Goal: Task Accomplishment & Management: Complete application form

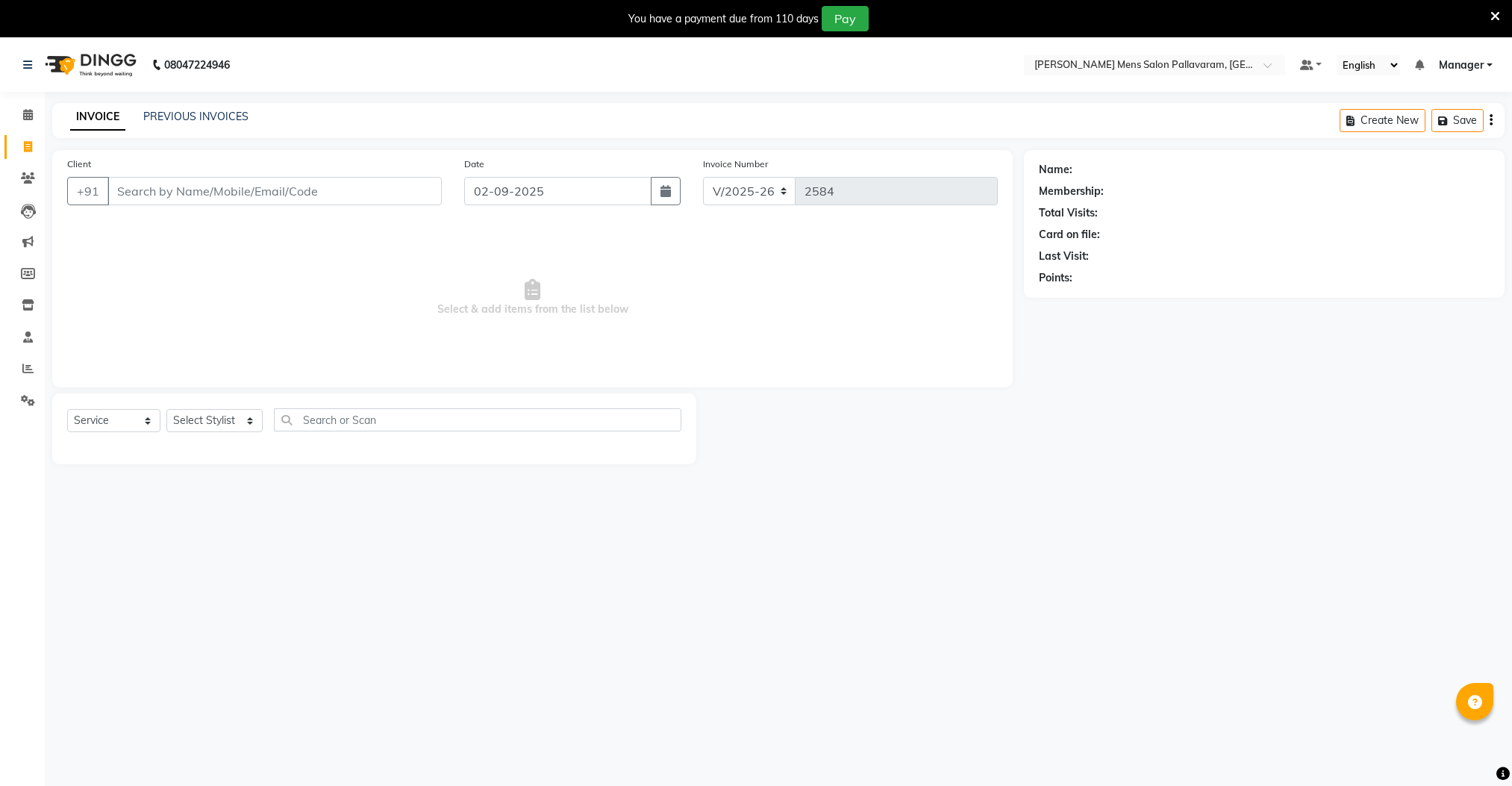
select select "8211"
select select "service"
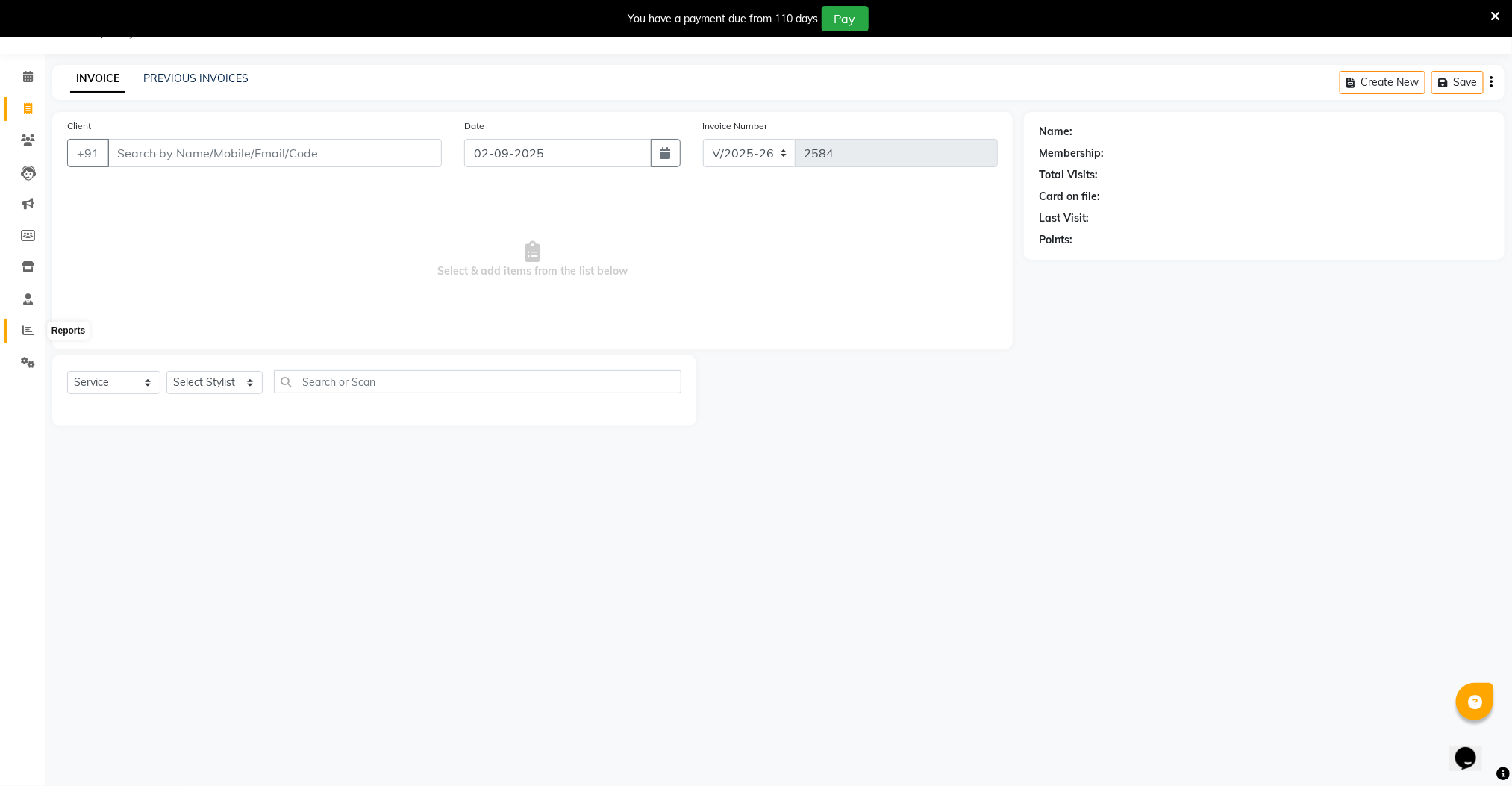
drag, startPoint x: 36, startPoint y: 336, endPoint x: 26, endPoint y: 325, distance: 14.9
click at [33, 334] on span at bounding box center [27, 331] width 26 height 17
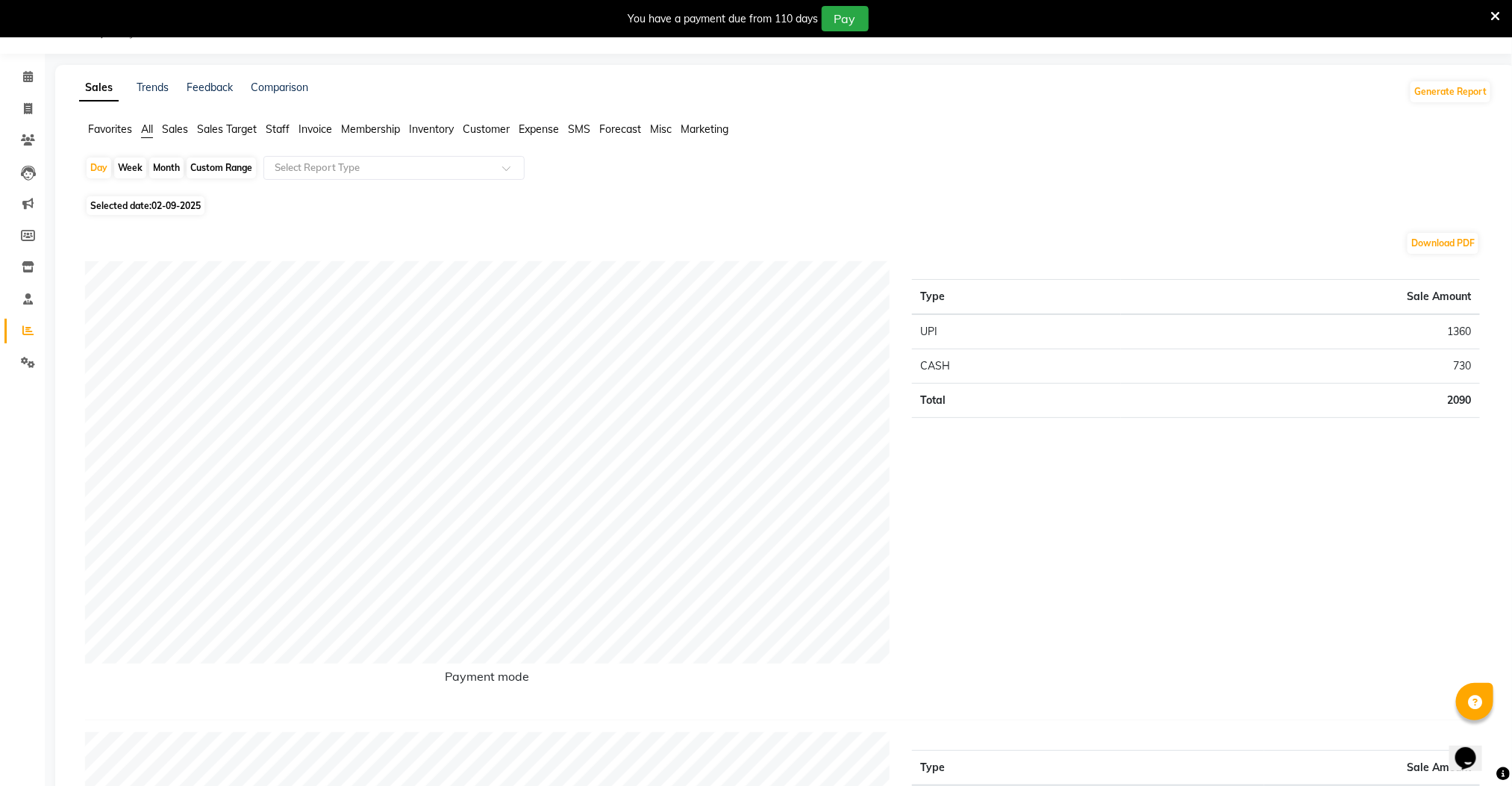
click at [32, 107] on icon at bounding box center [28, 108] width 8 height 11
select select "service"
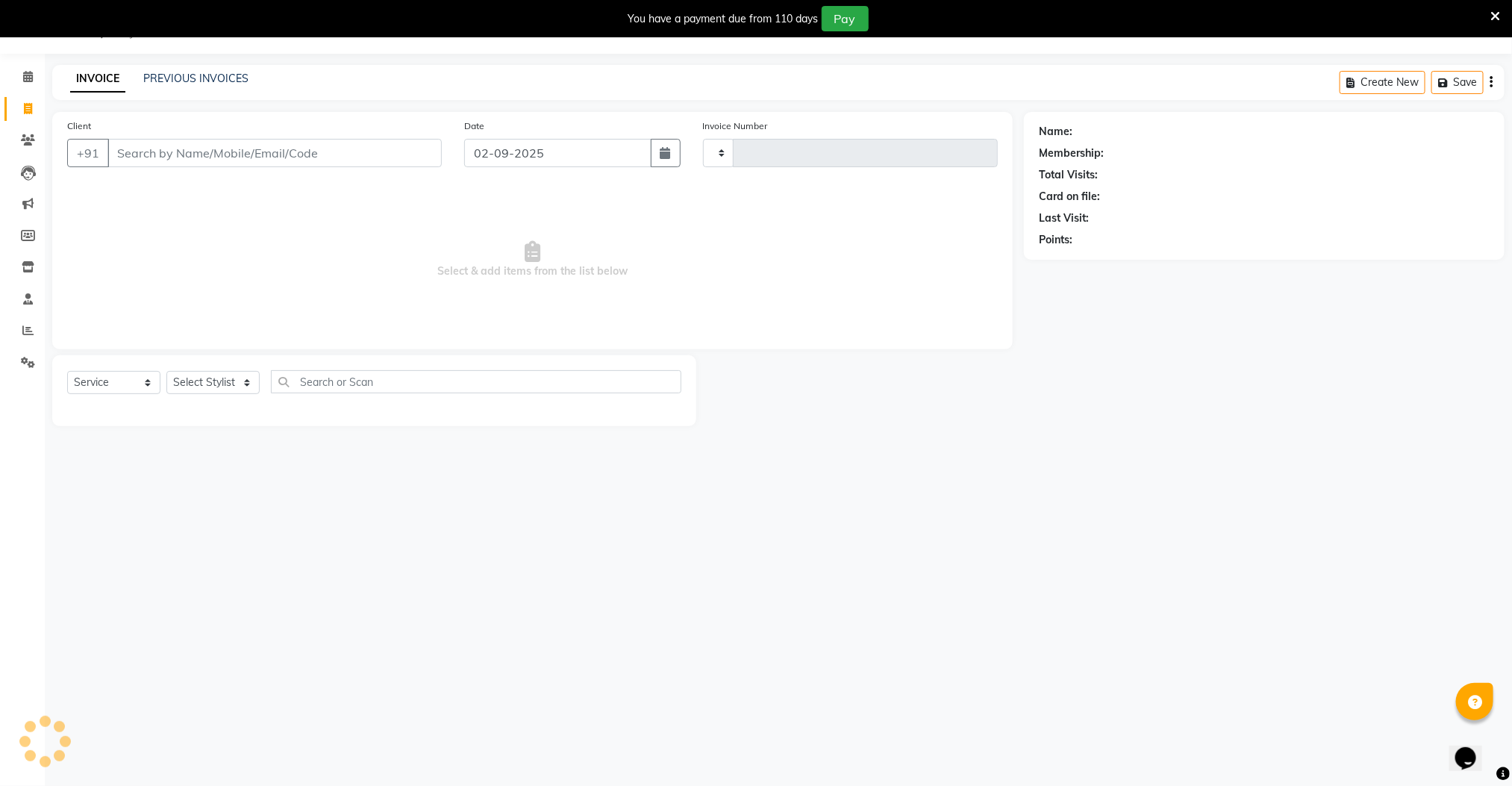
type input "2584"
select select "8211"
click at [245, 156] on input "Client" at bounding box center [274, 153] width 334 height 28
type input "8778503014"
click at [383, 146] on span "Add Client" at bounding box center [403, 153] width 59 height 15
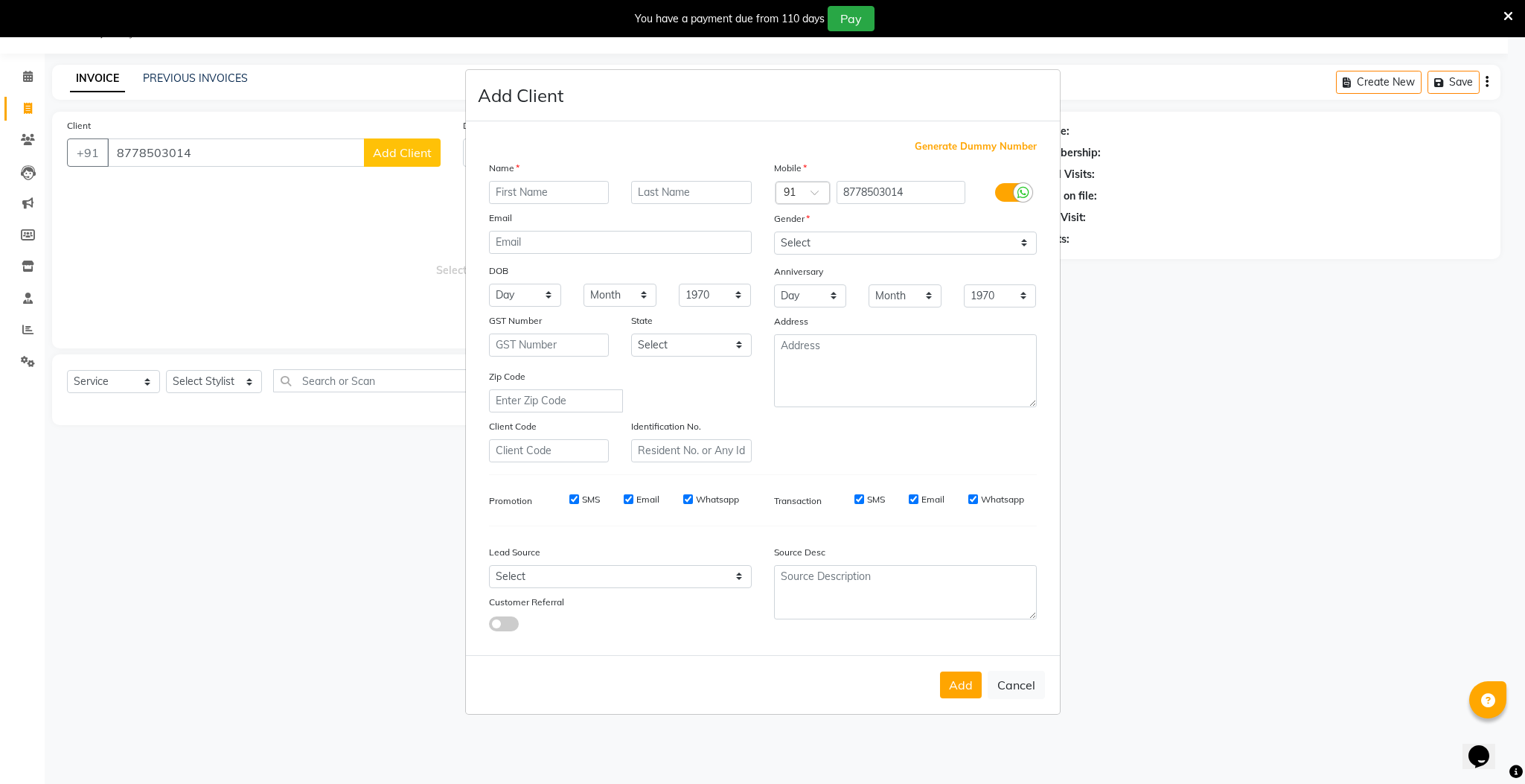
click at [541, 197] on input "text" at bounding box center [548, 192] width 120 height 23
type input "kapil"
drag, startPoint x: 847, startPoint y: 228, endPoint x: 850, endPoint y: 237, distance: 9.5
click at [847, 232] on div "Mobile Country Code × 91 8778503014 Gender Select [DEMOGRAPHIC_DATA] [DEMOGRAPH…" at bounding box center [906, 311] width 285 height 302
click at [850, 237] on select "Select [DEMOGRAPHIC_DATA] [DEMOGRAPHIC_DATA] Other Prefer Not To Say" at bounding box center [905, 243] width 263 height 23
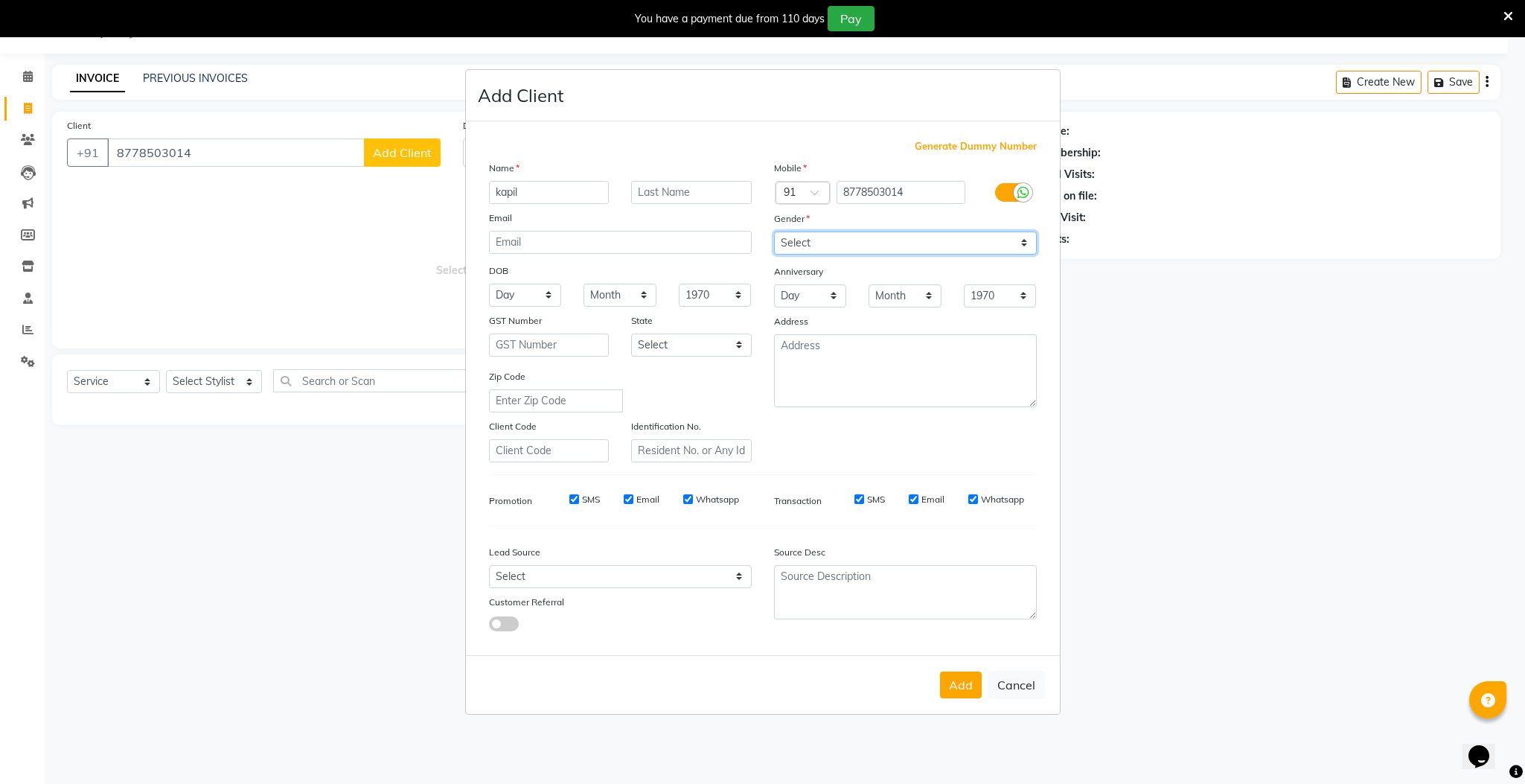
select select "[DEMOGRAPHIC_DATA]"
click at [774, 232] on select "Select [DEMOGRAPHIC_DATA] [DEMOGRAPHIC_DATA] Other Prefer Not To Say" at bounding box center [905, 243] width 263 height 23
click at [967, 686] on button "Add" at bounding box center [961, 684] width 41 height 27
select select
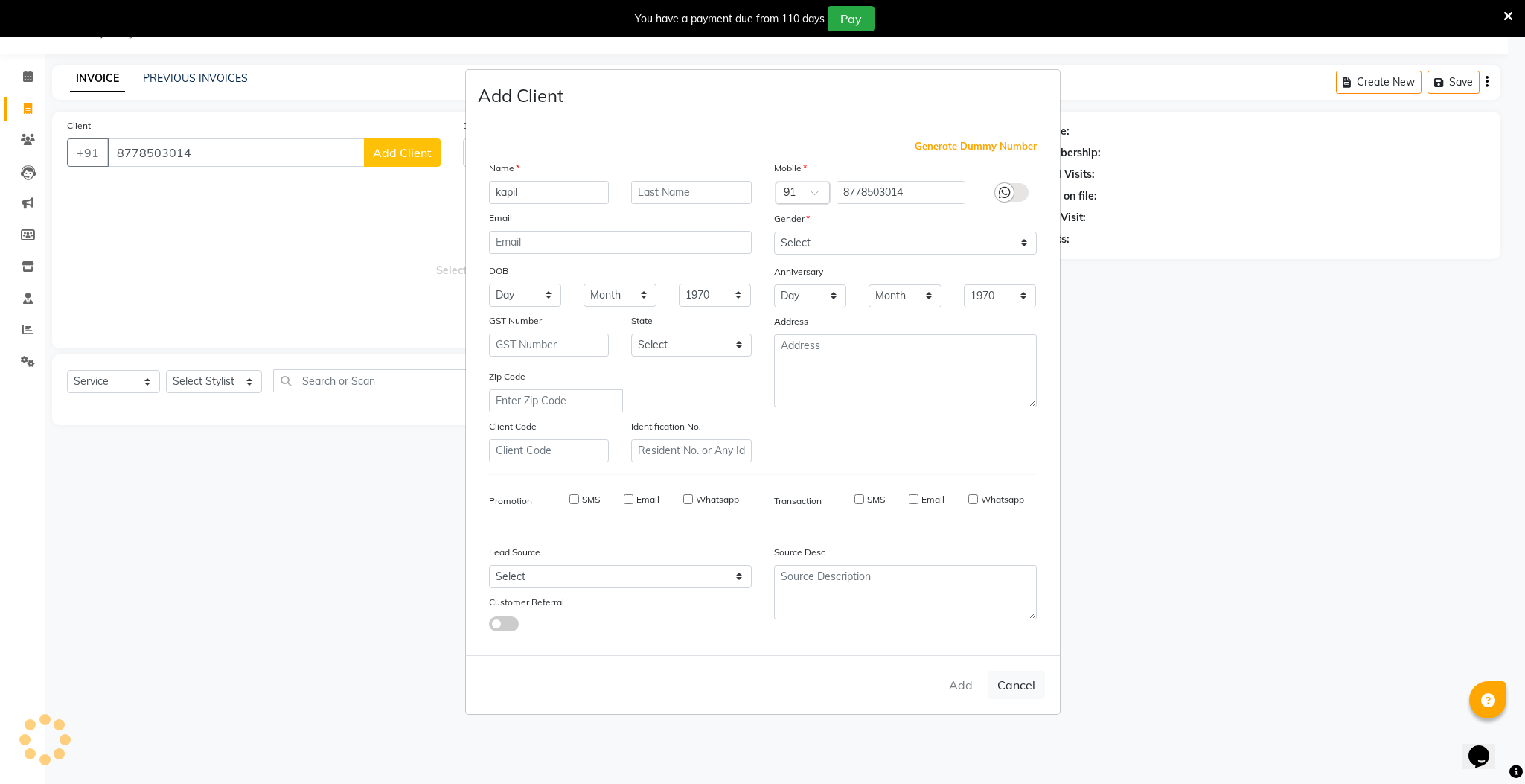
select select
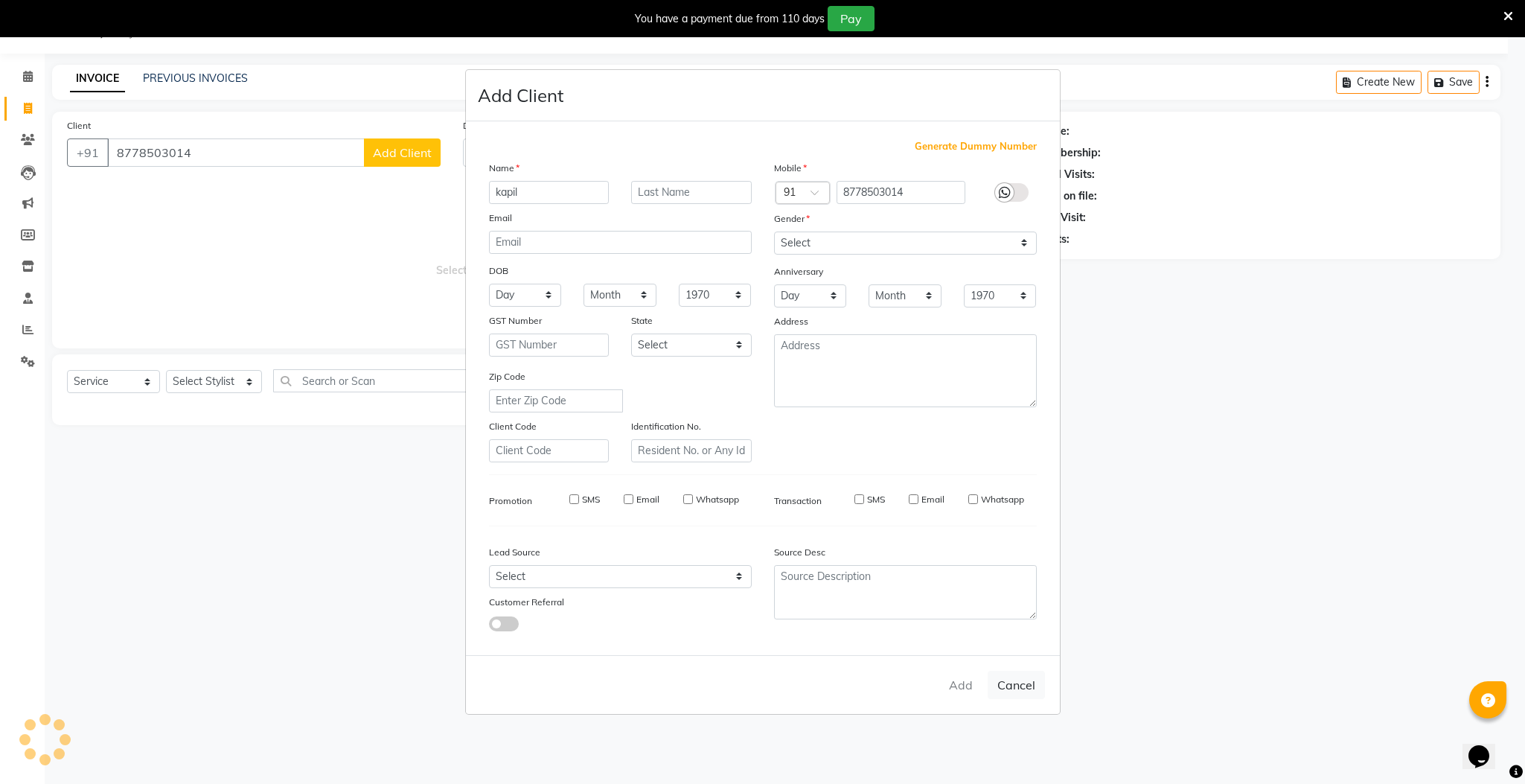
checkbox input "false"
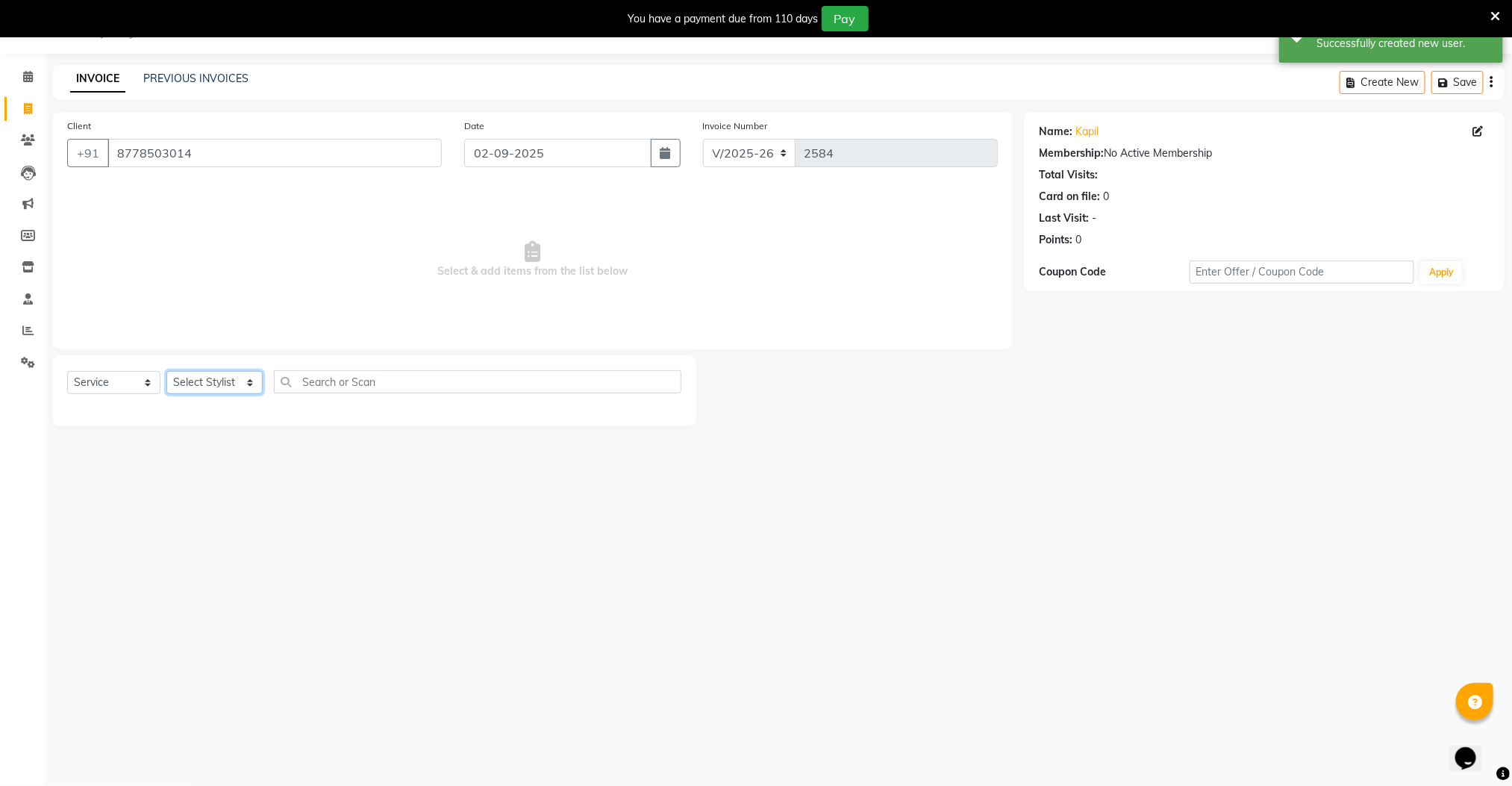
click at [221, 388] on select "Select Stylist Manager [PERSON_NAME] [PERSON_NAME] [PERSON_NAME]" at bounding box center [215, 383] width 96 height 23
select select "78867"
click at [166, 372] on select "Select Stylist Manager [PERSON_NAME] [PERSON_NAME] [PERSON_NAME]" at bounding box center [215, 383] width 96 height 23
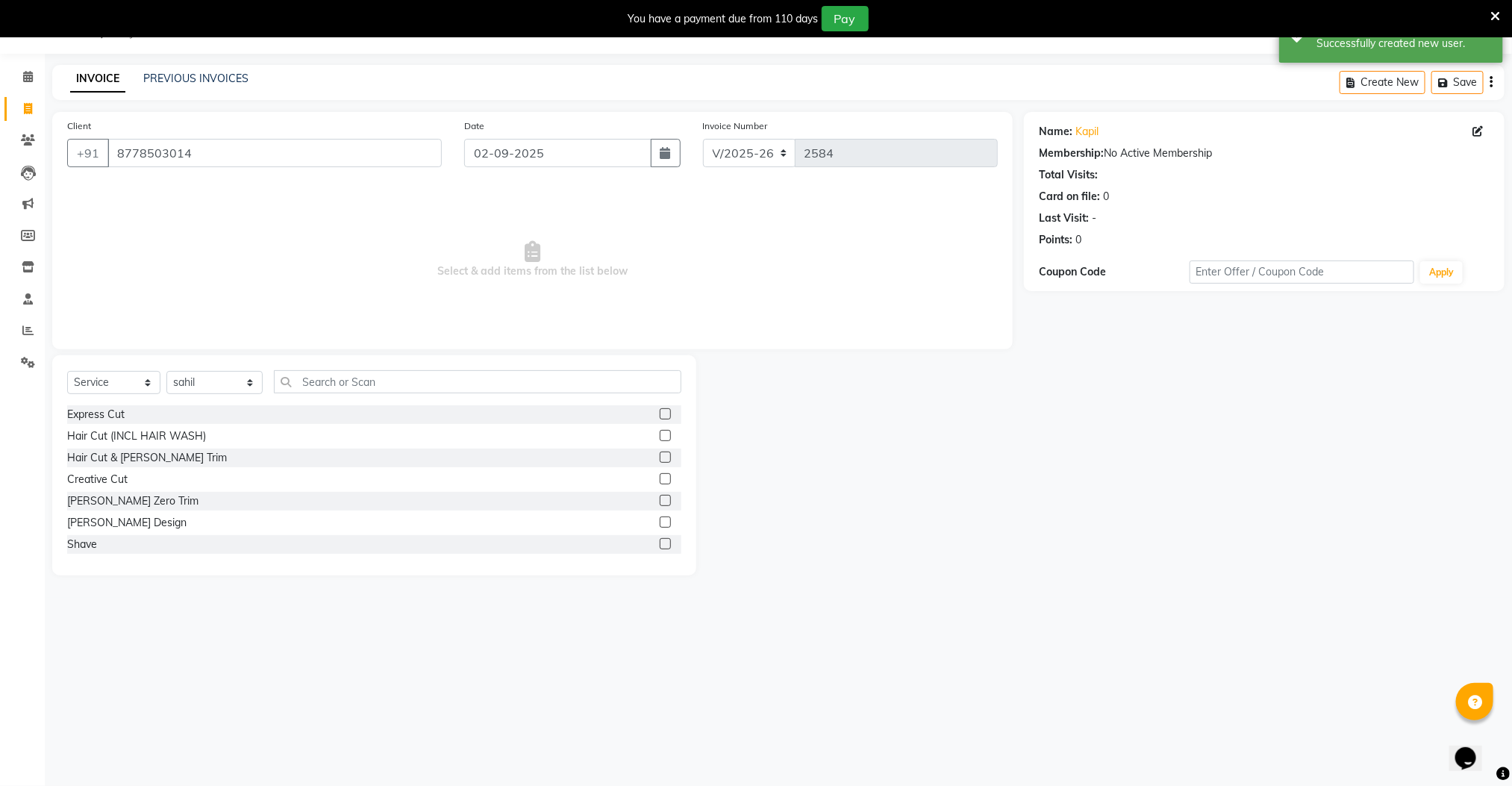
click at [660, 414] on label at bounding box center [665, 413] width 11 height 11
click at [660, 414] on input "checkbox" at bounding box center [665, 415] width 10 height 10
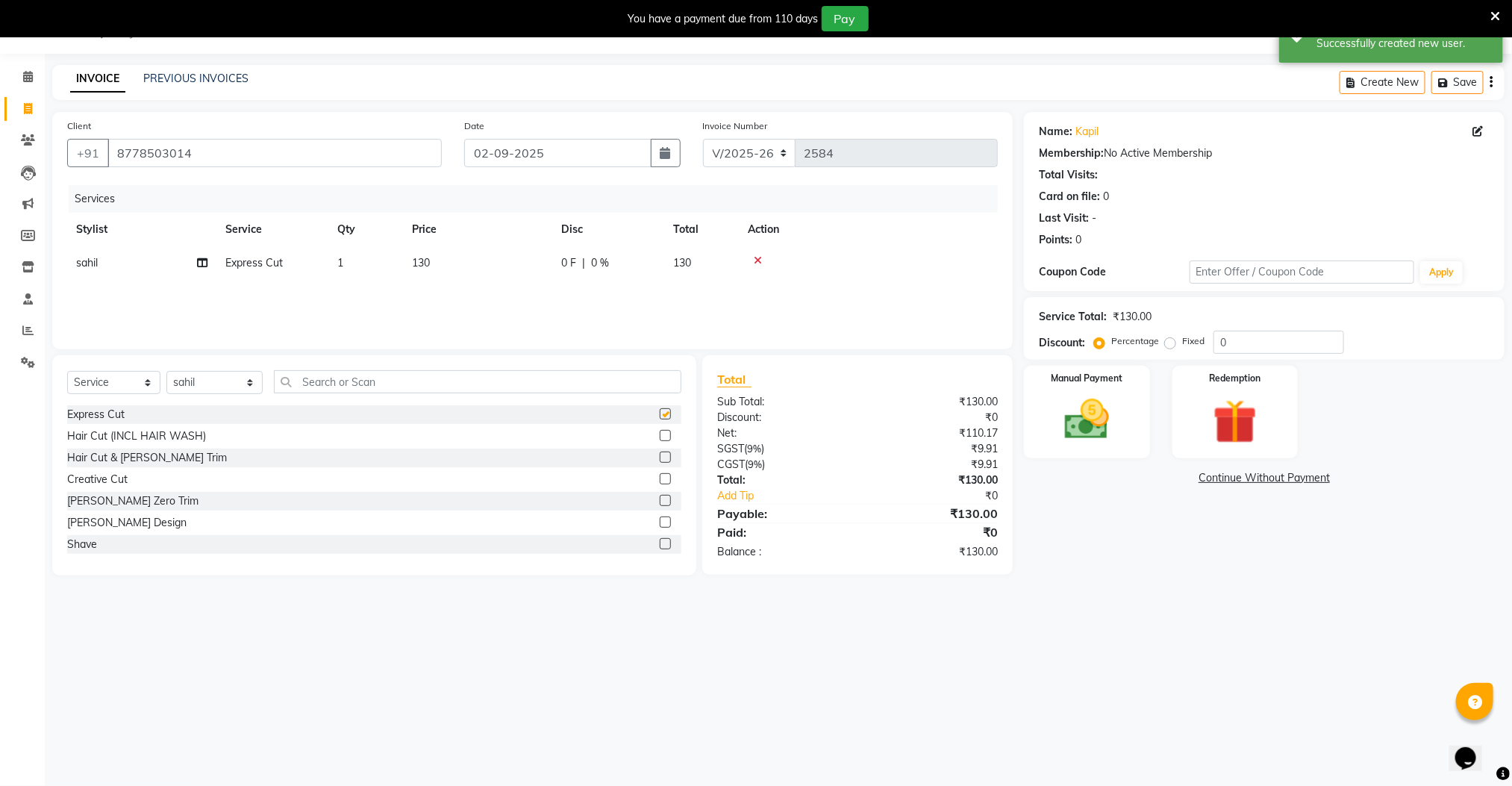
checkbox input "false"
click at [491, 373] on input "text" at bounding box center [477, 382] width 408 height 23
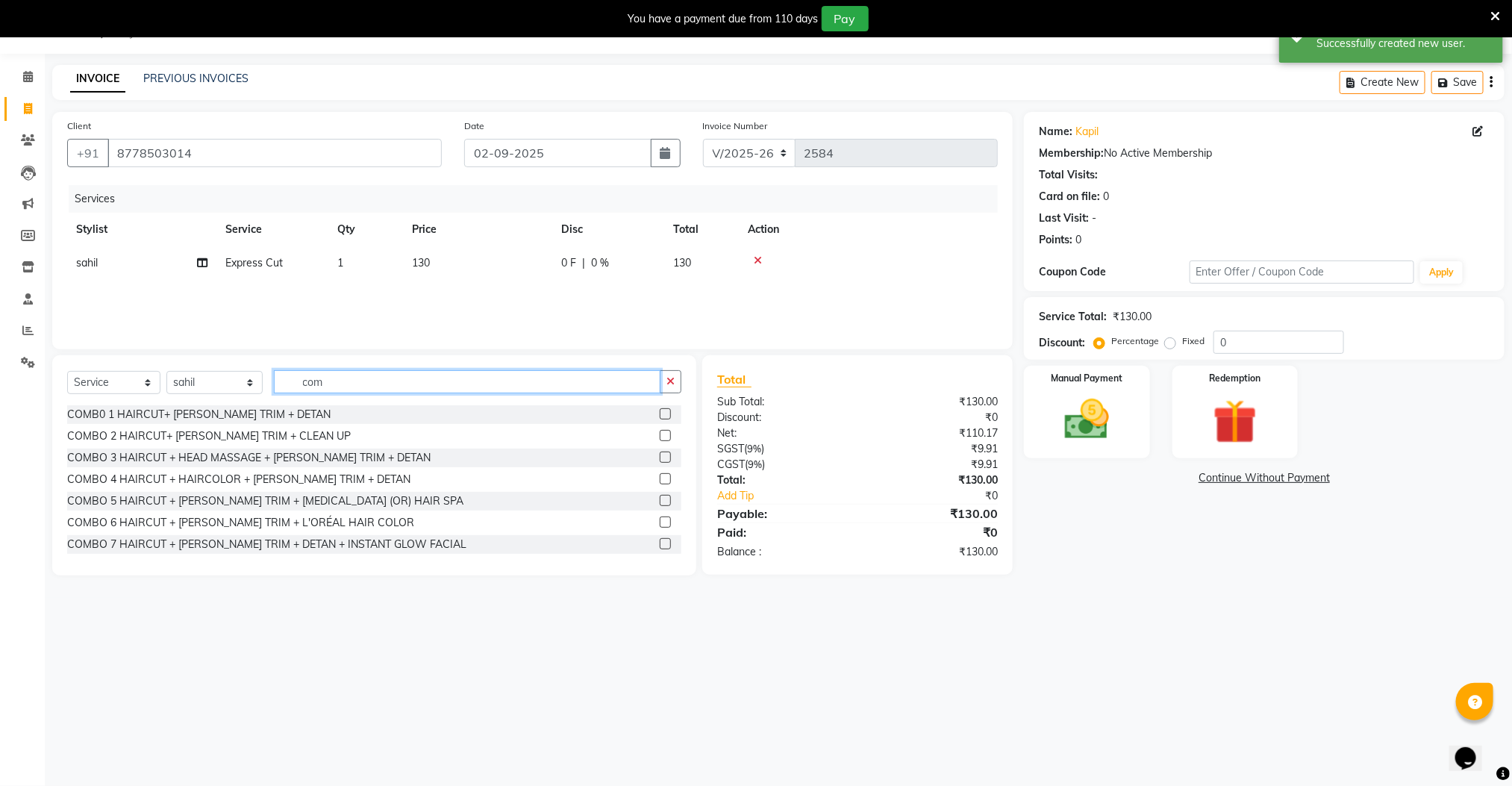
type input "com"
click at [660, 433] on label at bounding box center [665, 435] width 11 height 11
click at [660, 433] on input "checkbox" at bounding box center [665, 437] width 10 height 10
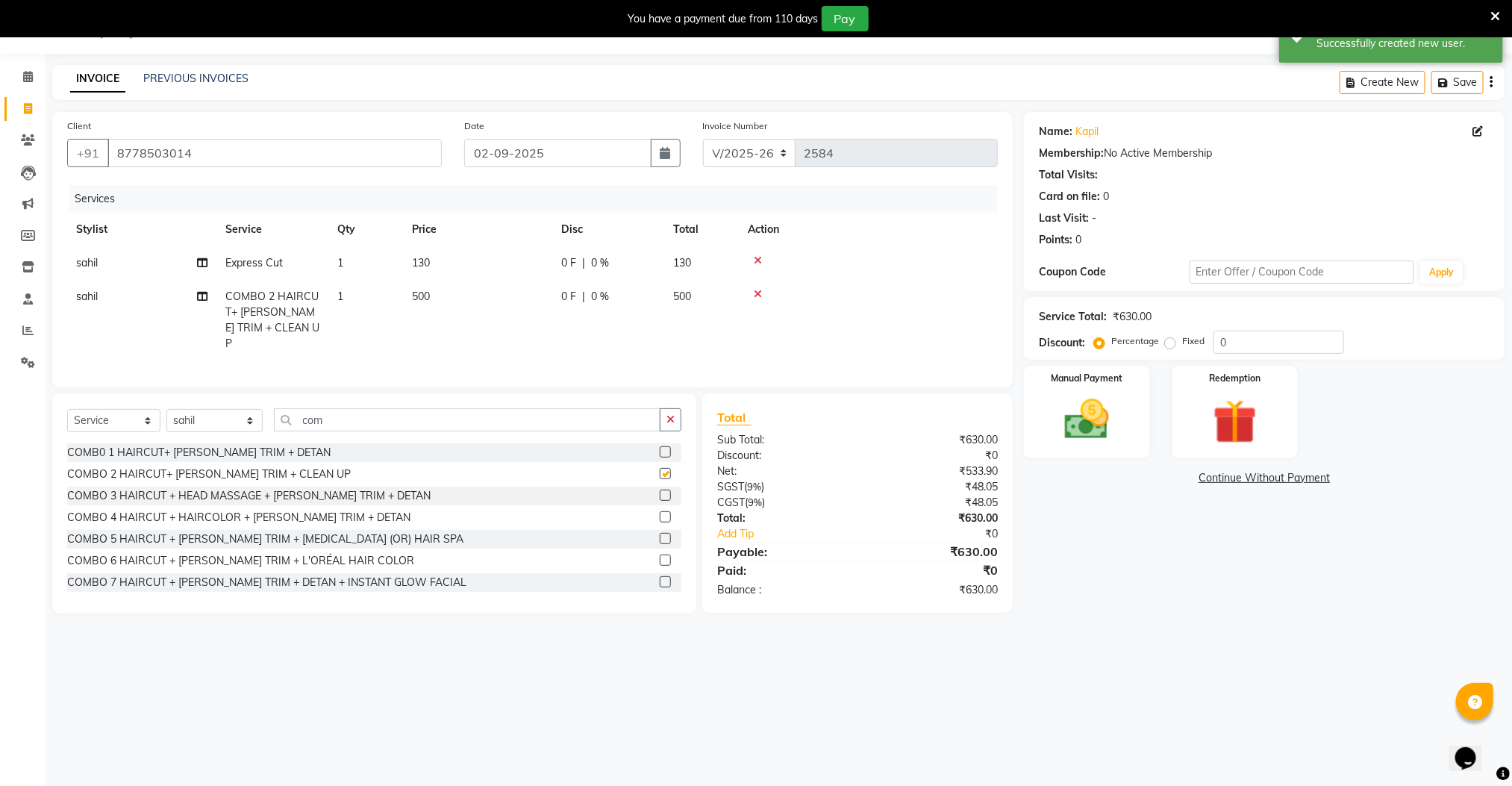
checkbox input "false"
click at [188, 424] on select "Select Stylist Manager [PERSON_NAME] [PERSON_NAME] [PERSON_NAME]" at bounding box center [215, 421] width 96 height 23
select select "78843"
click at [166, 410] on select "Select Stylist Manager [PERSON_NAME] [PERSON_NAME] [PERSON_NAME]" at bounding box center [215, 421] width 96 height 23
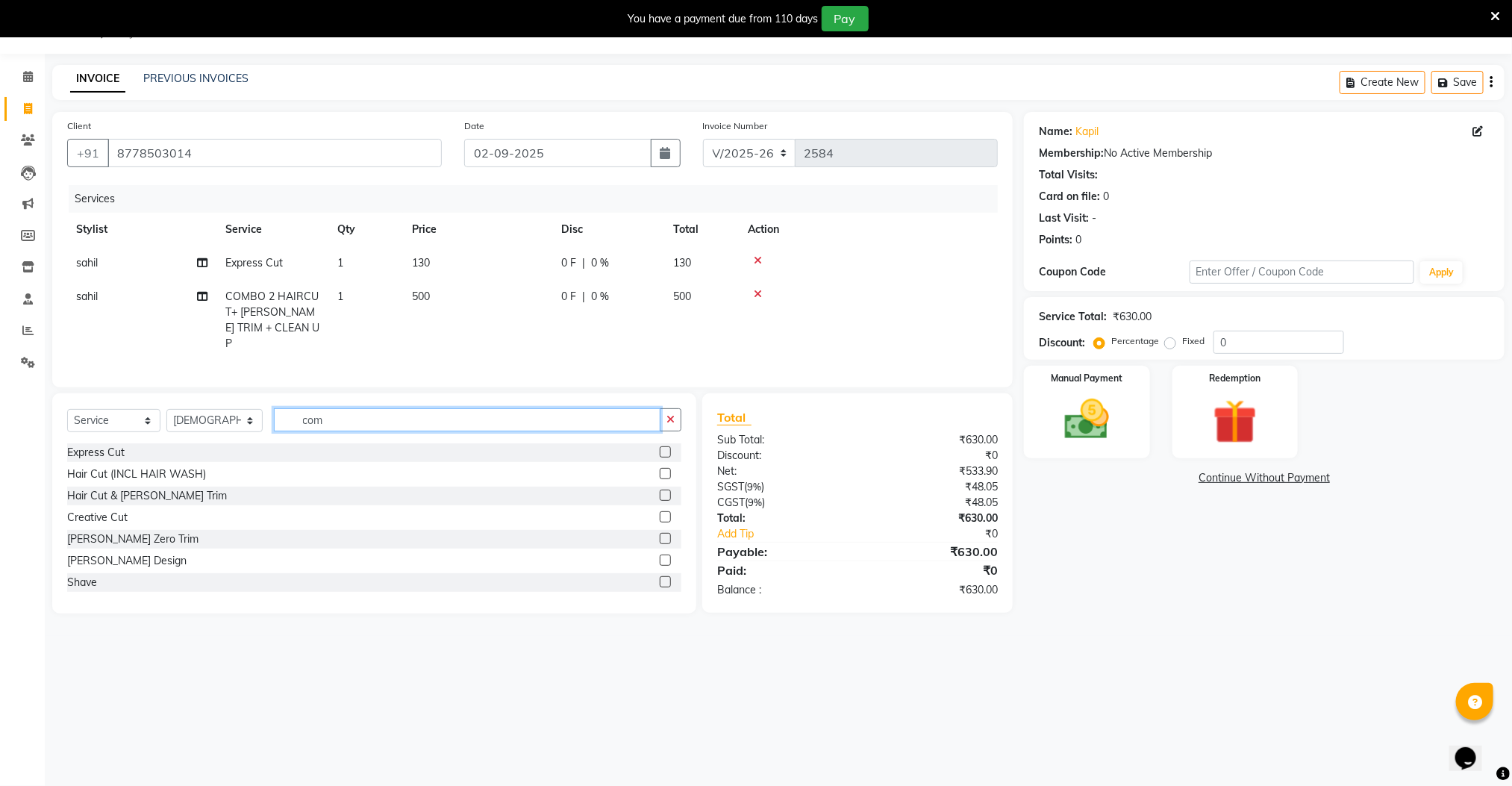
click at [580, 418] on input "com" at bounding box center [467, 420] width 388 height 23
type input "c"
type input "ki"
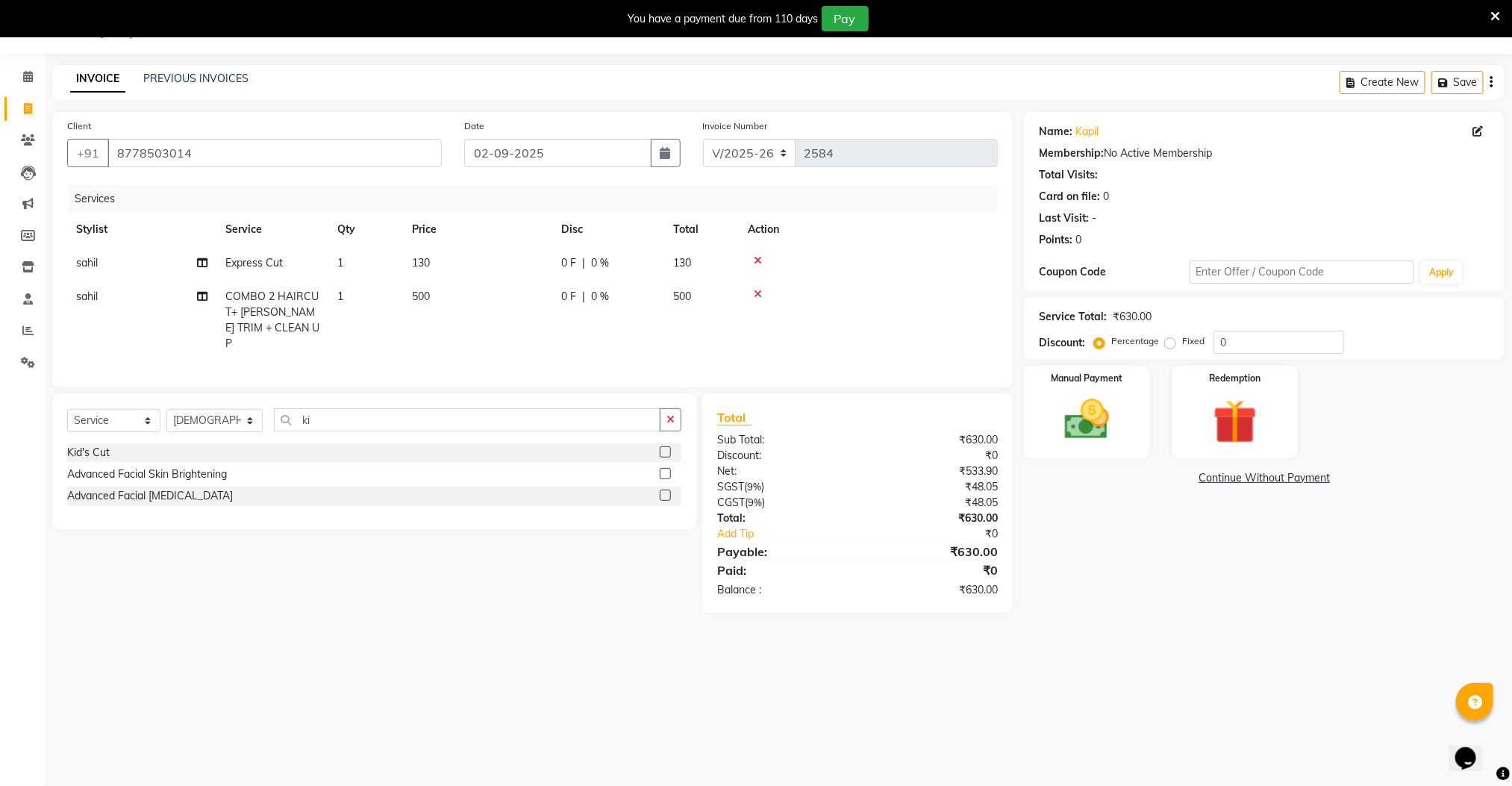
click at [663, 450] on label at bounding box center [665, 452] width 11 height 11
click at [663, 450] on input "checkbox" at bounding box center [665, 452] width 10 height 10
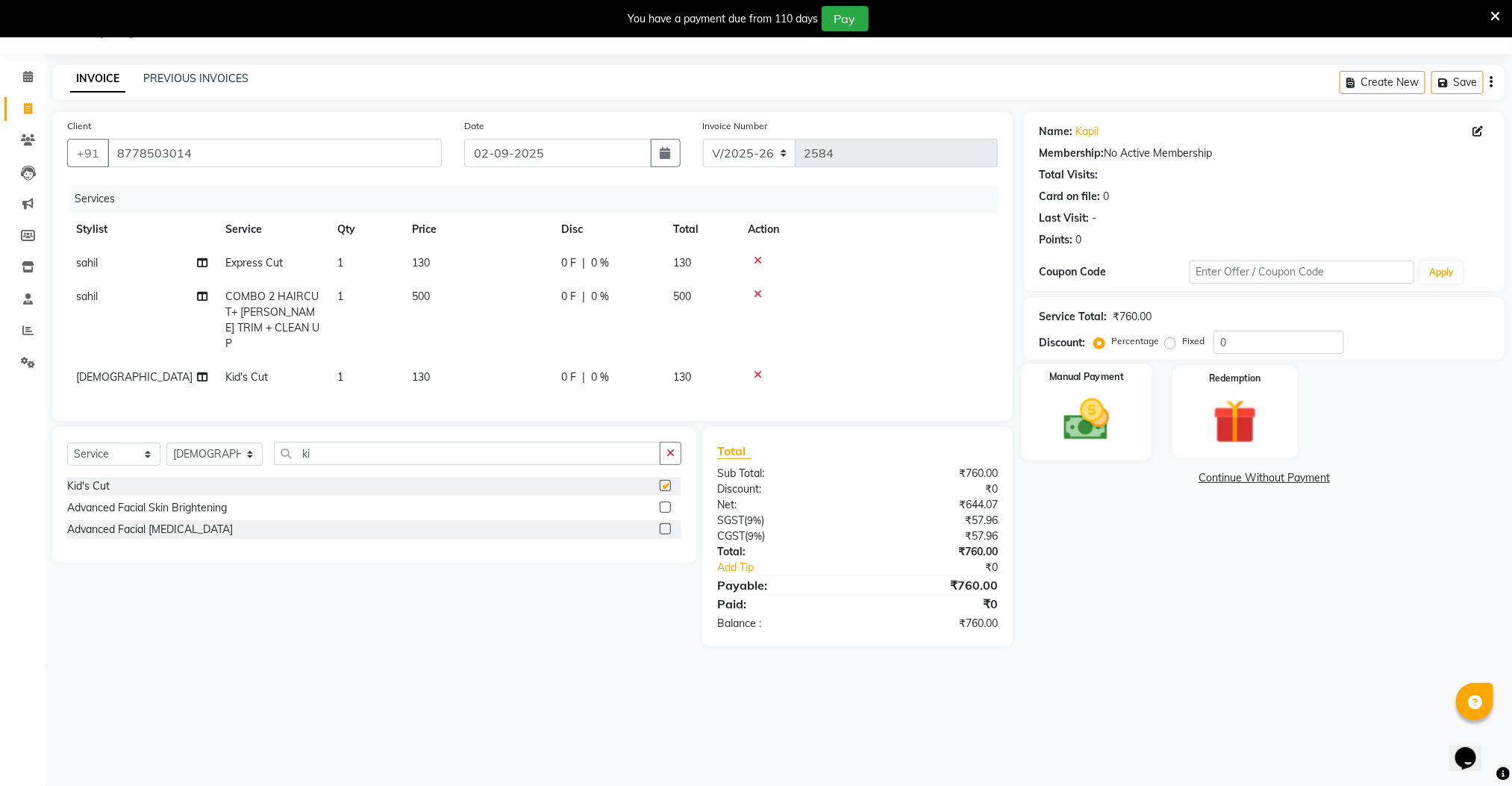
checkbox input "false"
click at [1088, 402] on img at bounding box center [1087, 420] width 75 height 53
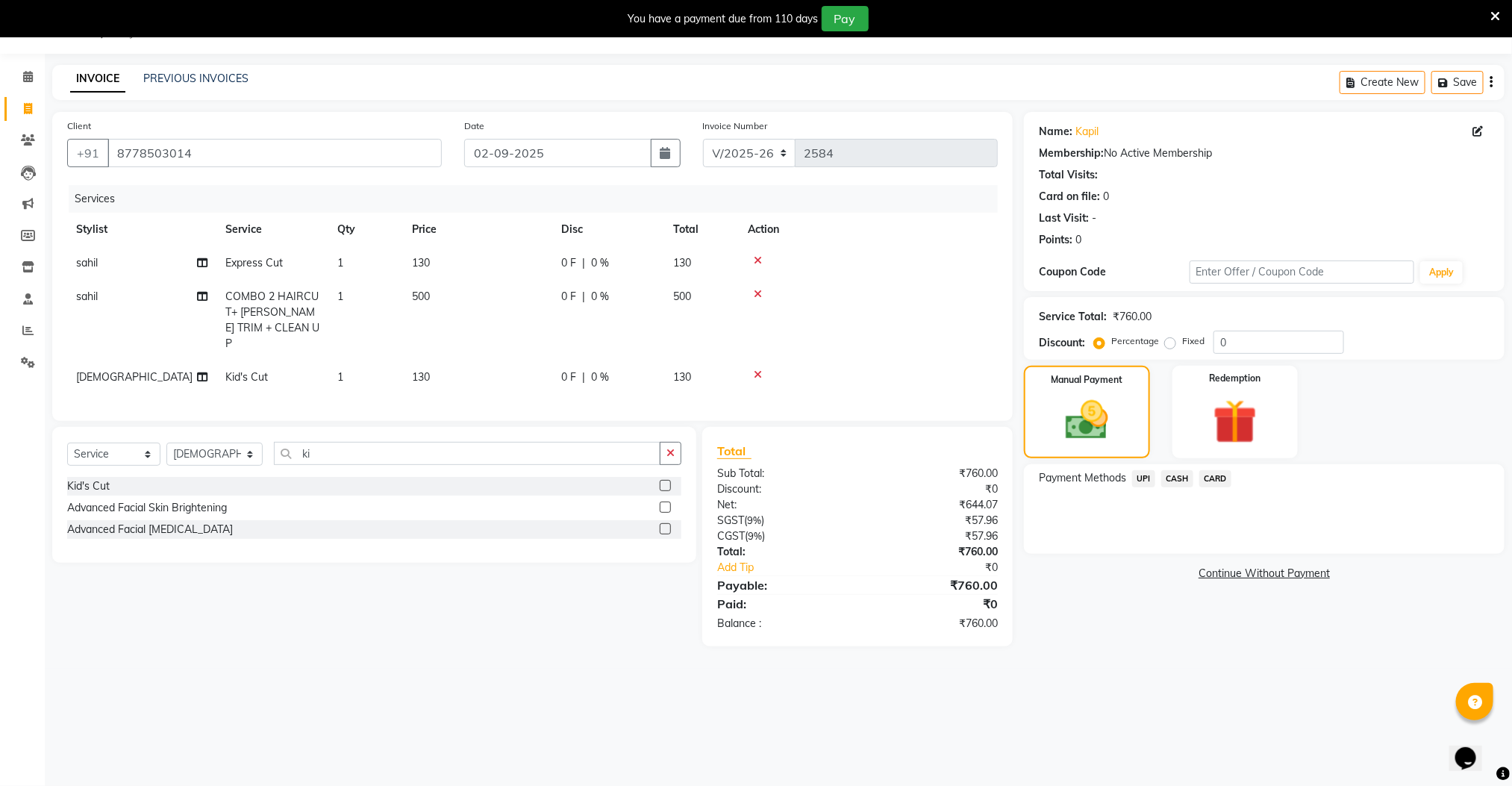
click at [1142, 477] on span "UPI" at bounding box center [1144, 478] width 23 height 17
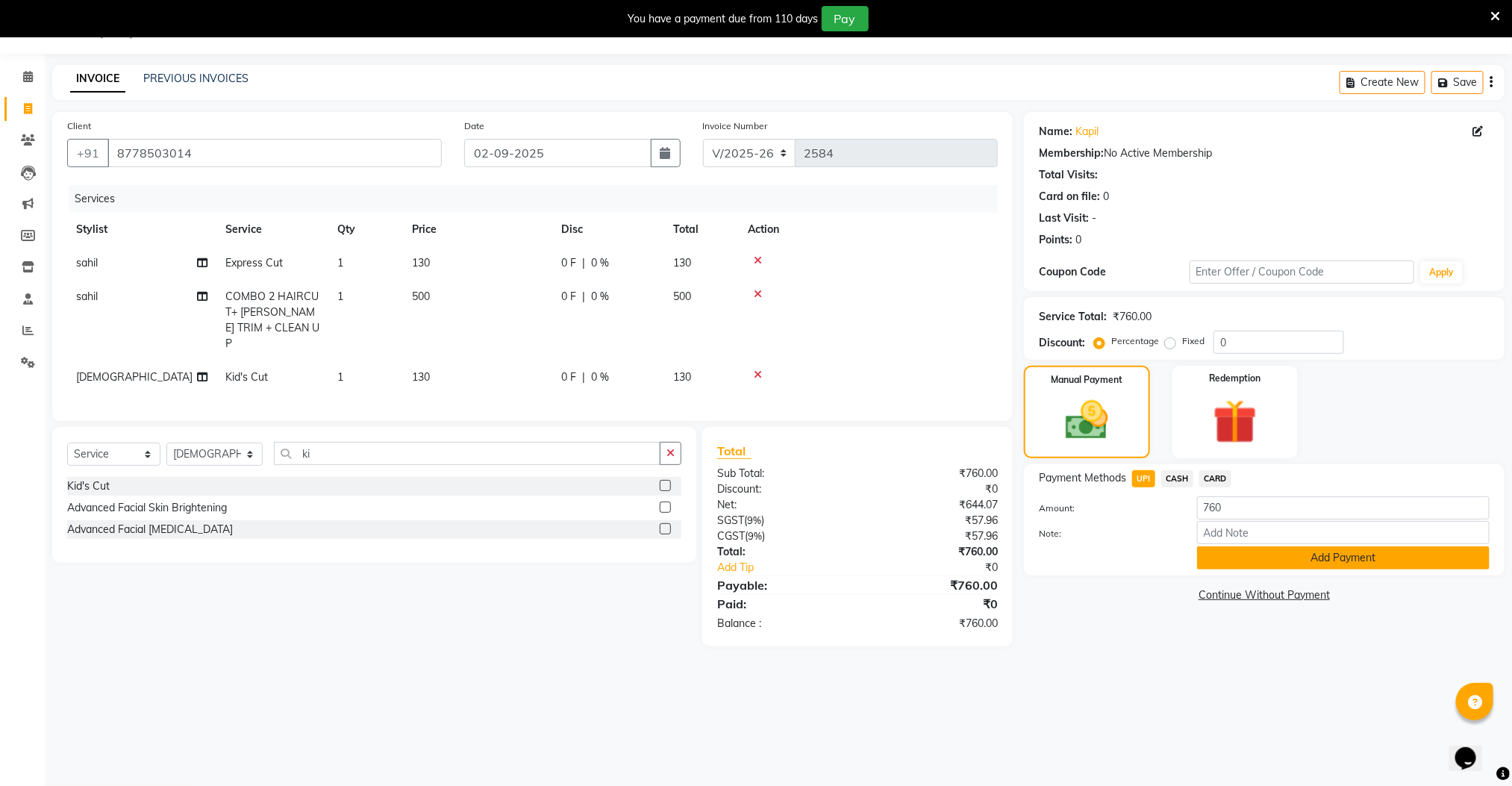
click at [1229, 563] on button "Add Payment" at bounding box center [1343, 558] width 293 height 23
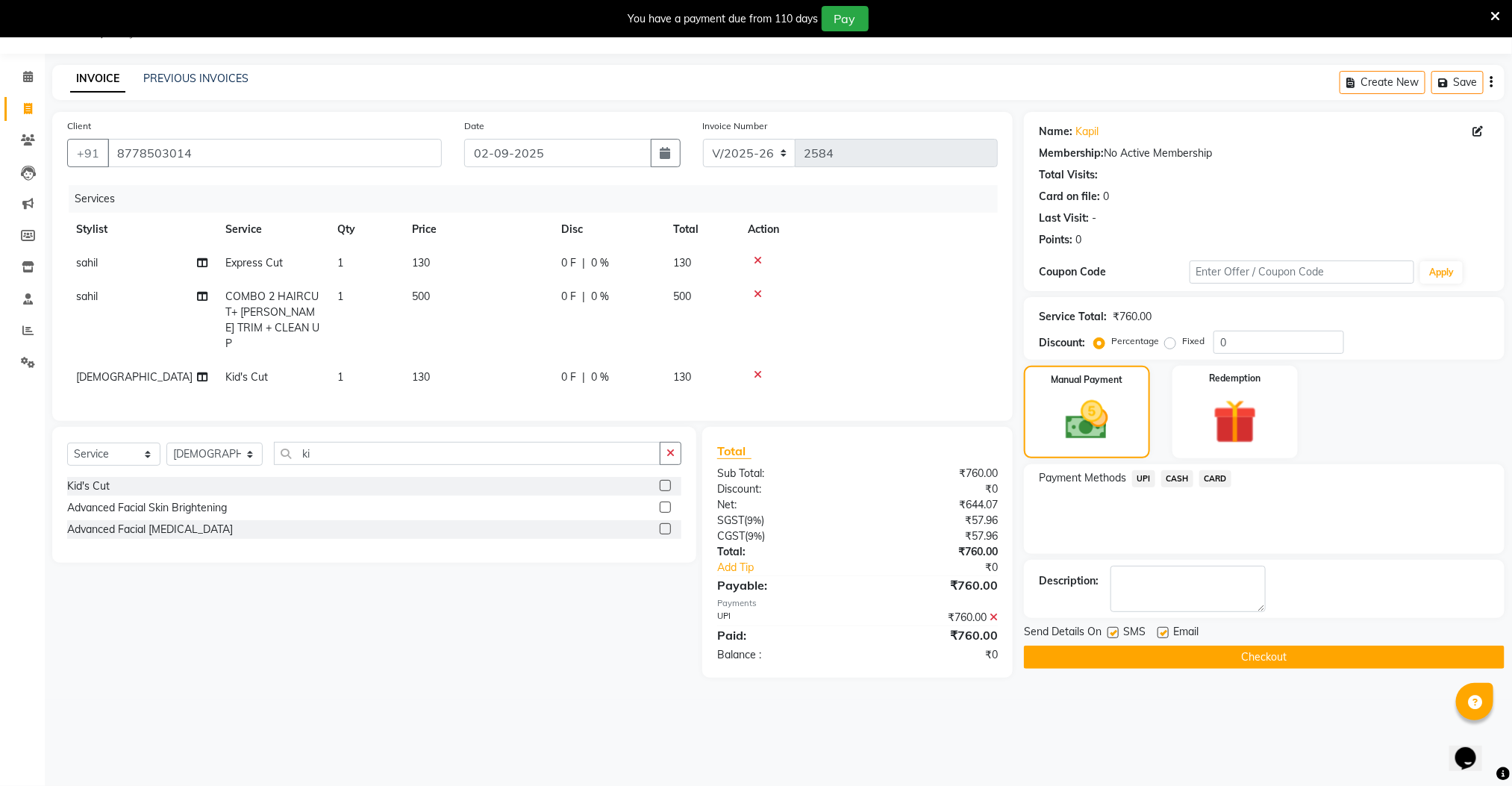
click at [1224, 659] on button "Checkout" at bounding box center [1264, 657] width 481 height 23
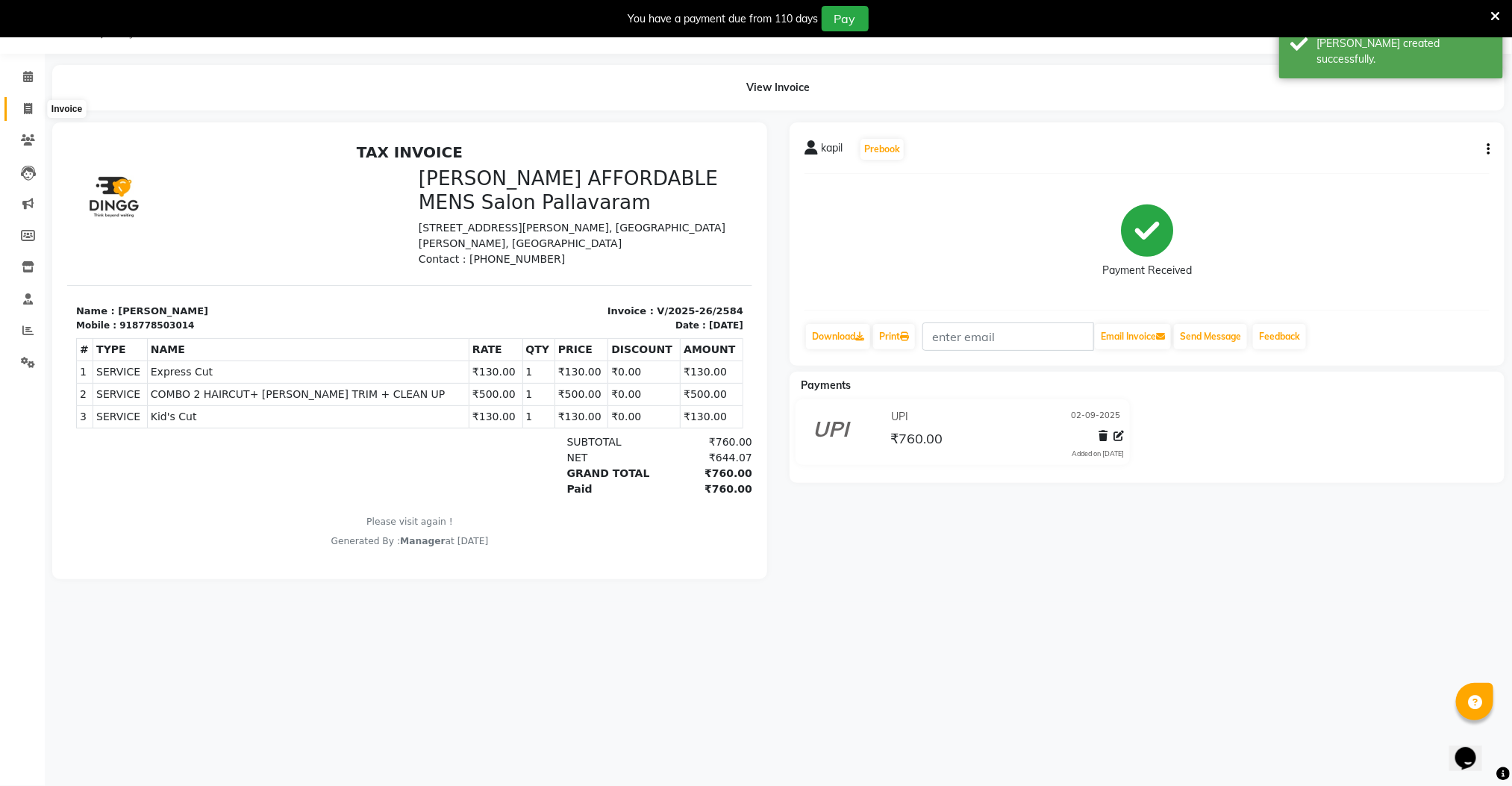
click at [29, 106] on icon at bounding box center [28, 108] width 8 height 11
select select "8211"
select select "service"
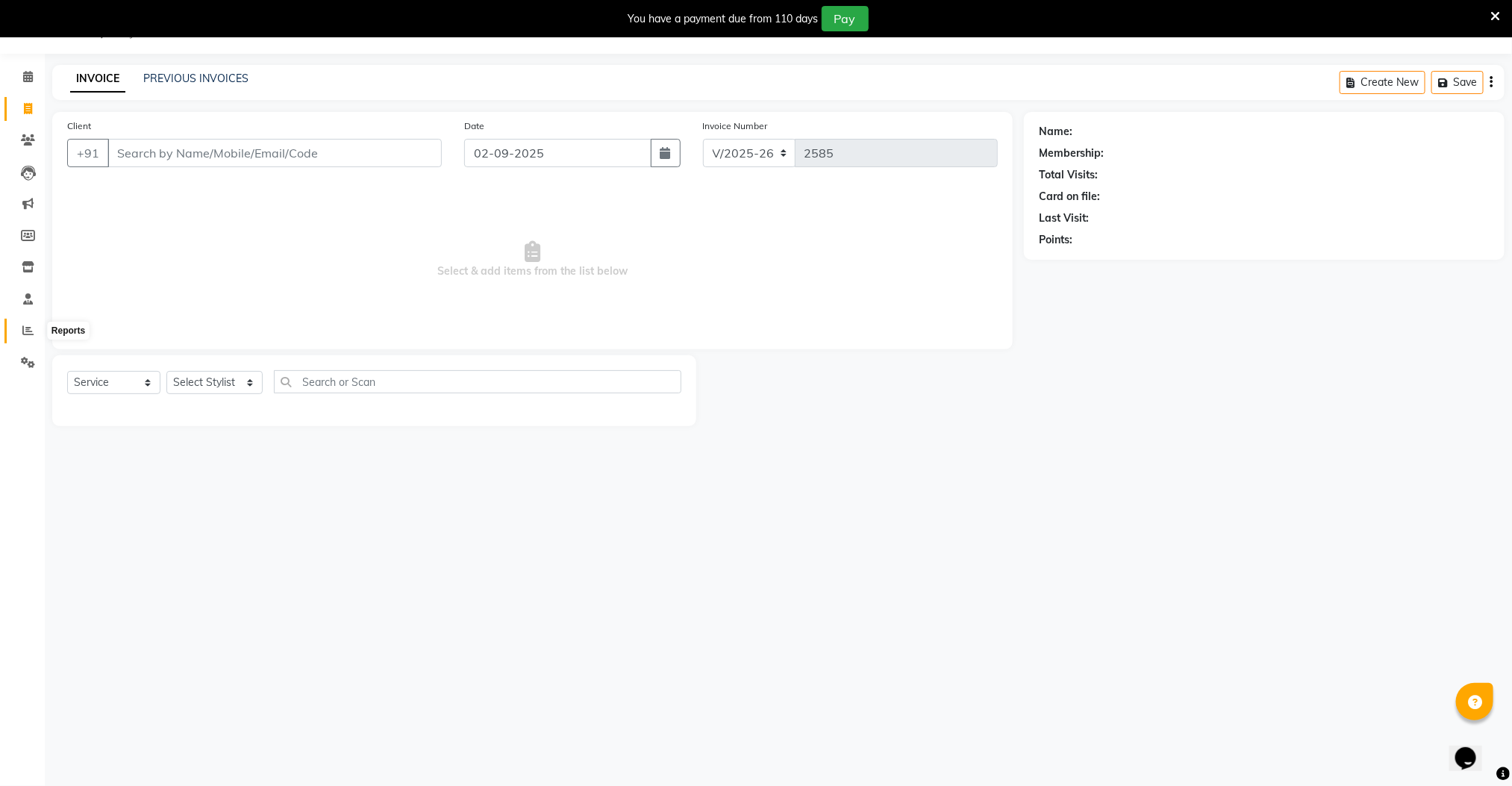
click at [25, 325] on icon at bounding box center [27, 329] width 11 height 11
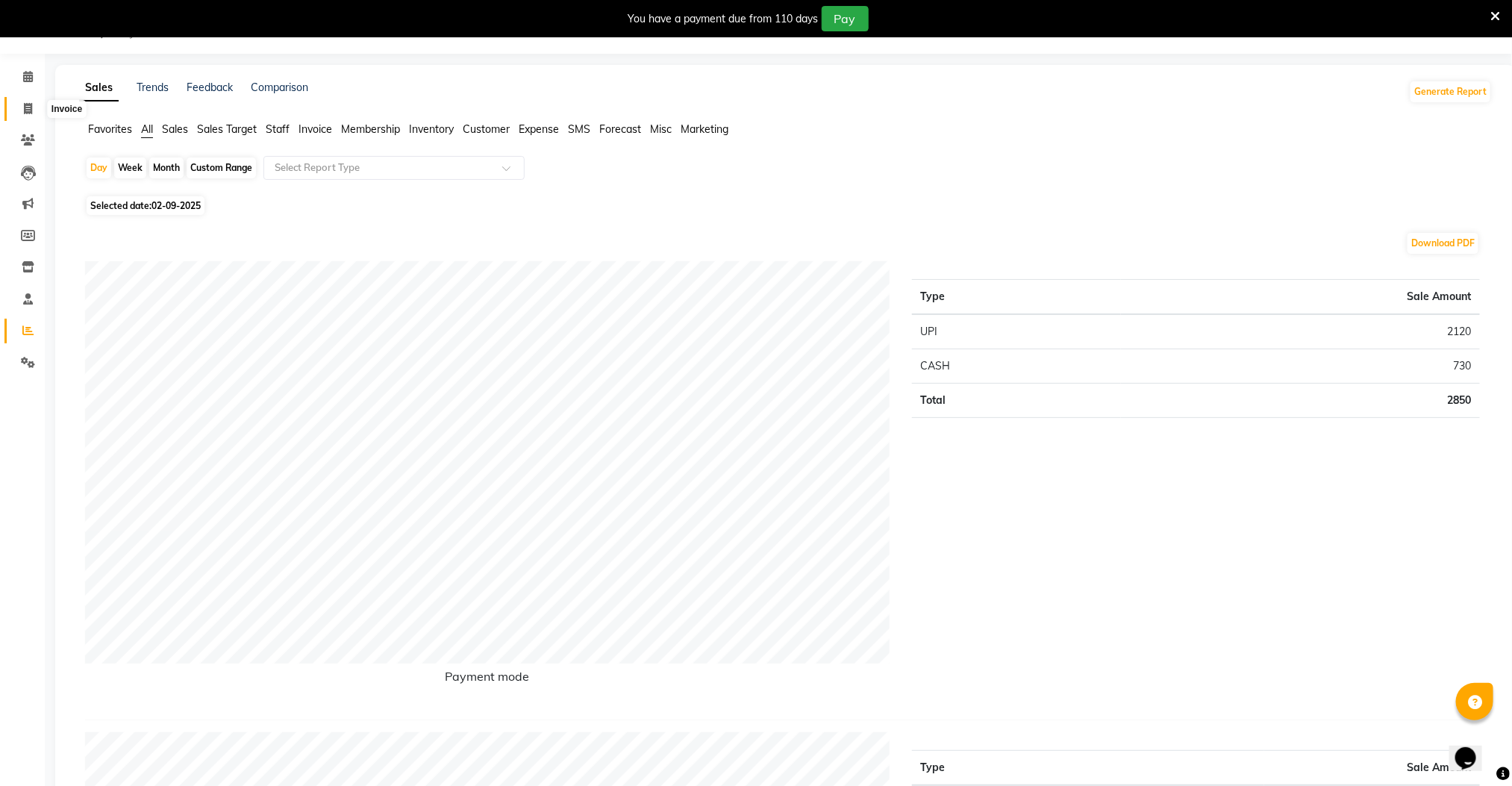
click at [29, 110] on icon at bounding box center [28, 108] width 8 height 11
select select "service"
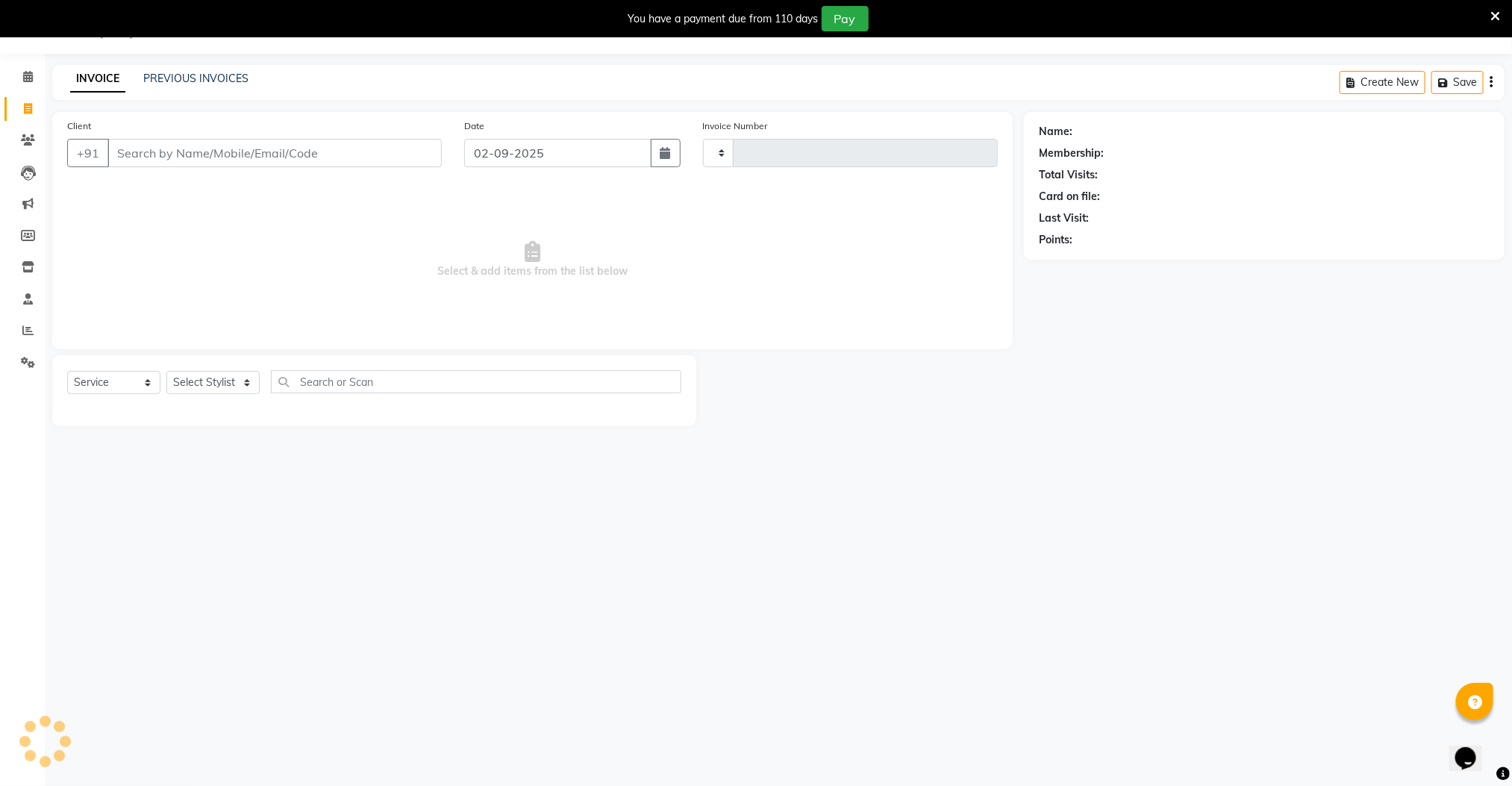
type input "2585"
select select "8211"
click at [27, 334] on icon at bounding box center [27, 329] width 11 height 11
